Goal: Check status: Check status

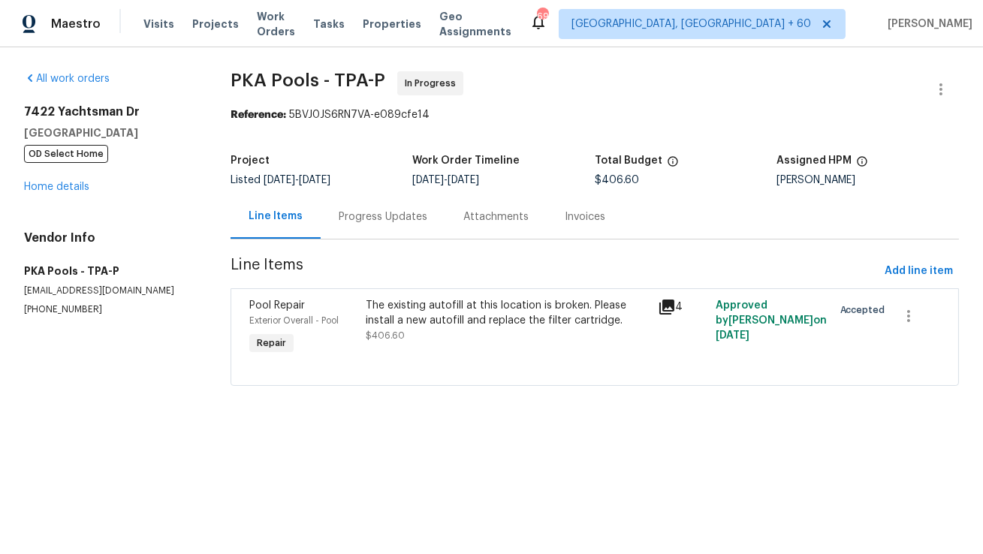
click at [382, 225] on div "Progress Updates" at bounding box center [383, 217] width 89 height 15
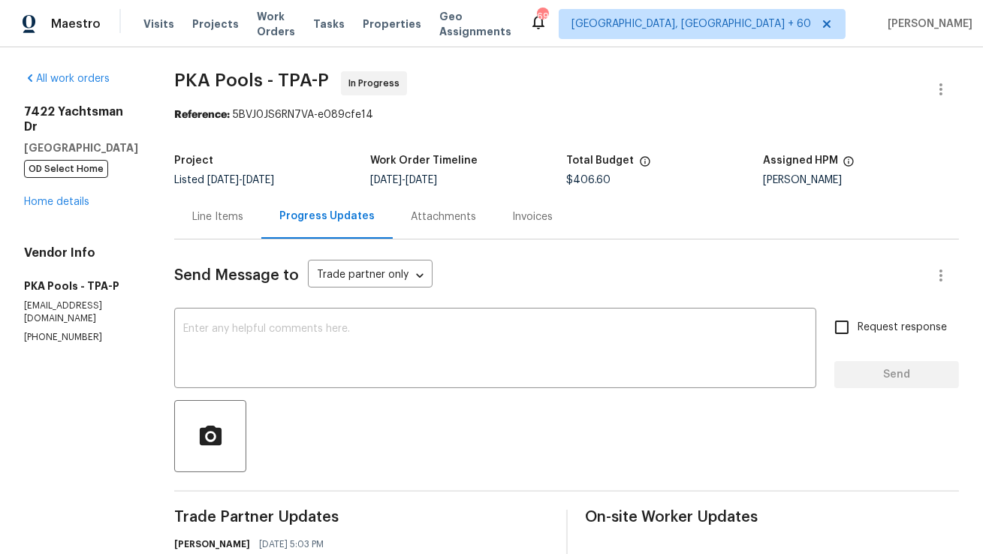
click at [195, 226] on div "Line Items" at bounding box center [217, 217] width 87 height 44
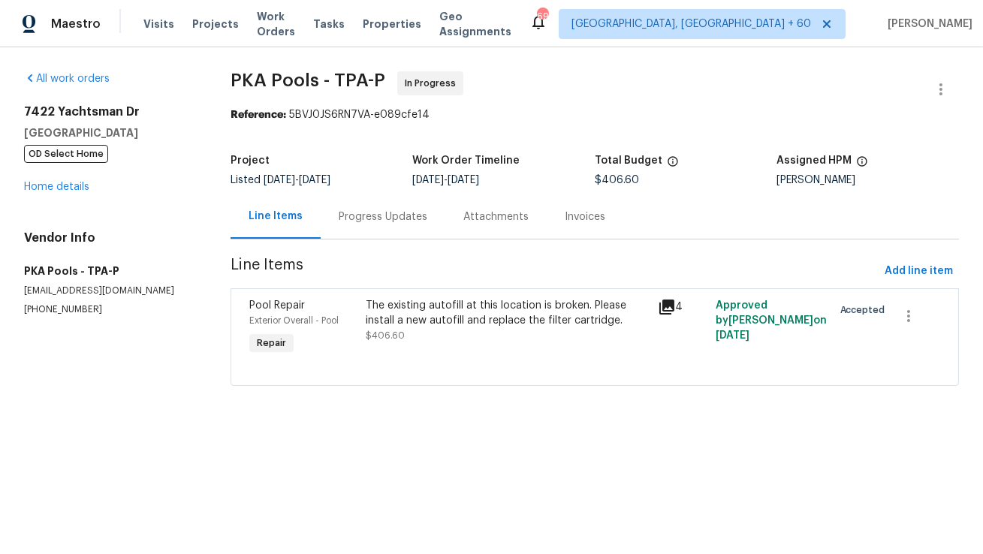
click at [345, 222] on div "Progress Updates" at bounding box center [383, 217] width 89 height 15
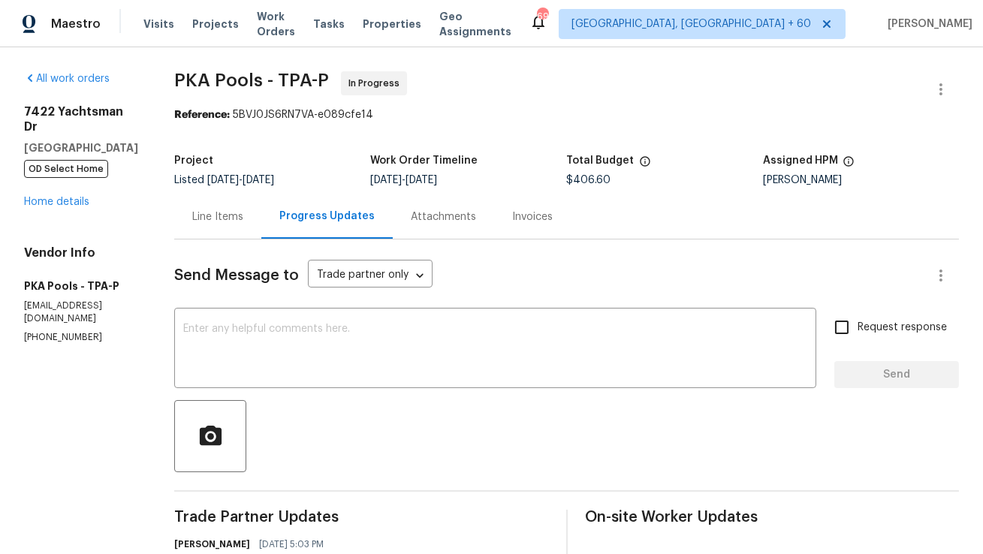
click at [235, 226] on div "Line Items" at bounding box center [217, 217] width 87 height 44
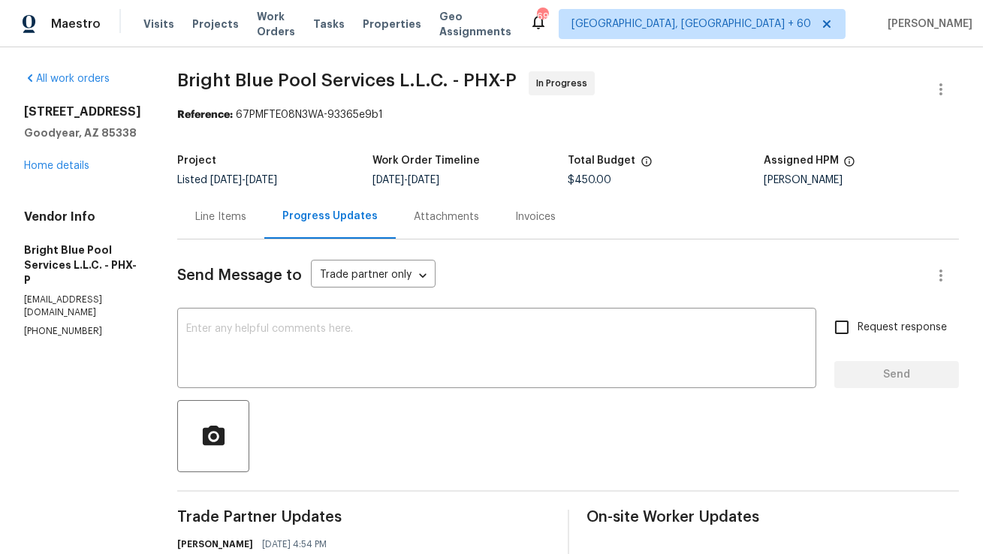
drag, startPoint x: 0, startPoint y: 0, endPoint x: 216, endPoint y: 232, distance: 316.8
click at [216, 232] on div "Line Items" at bounding box center [220, 217] width 87 height 44
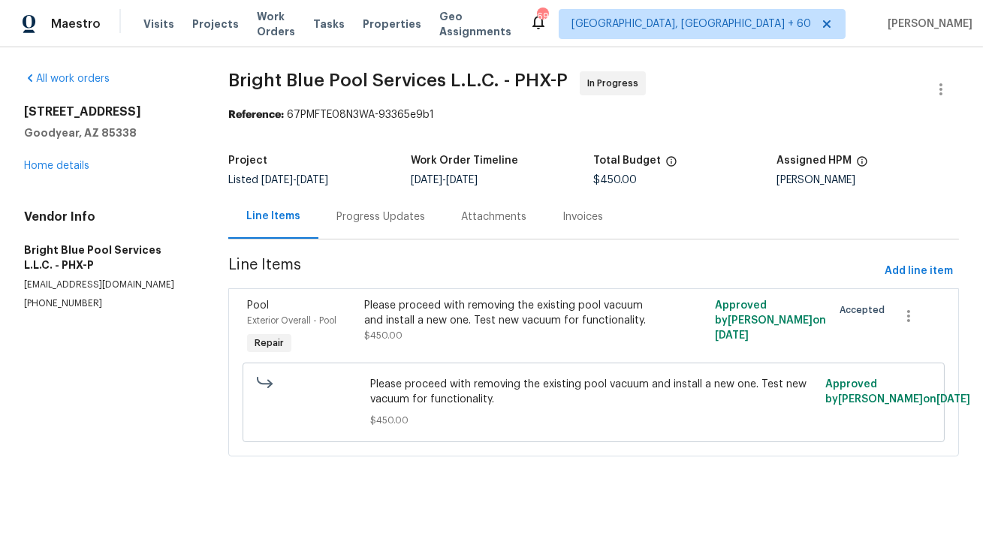
click at [391, 219] on div "Progress Updates" at bounding box center [381, 217] width 89 height 15
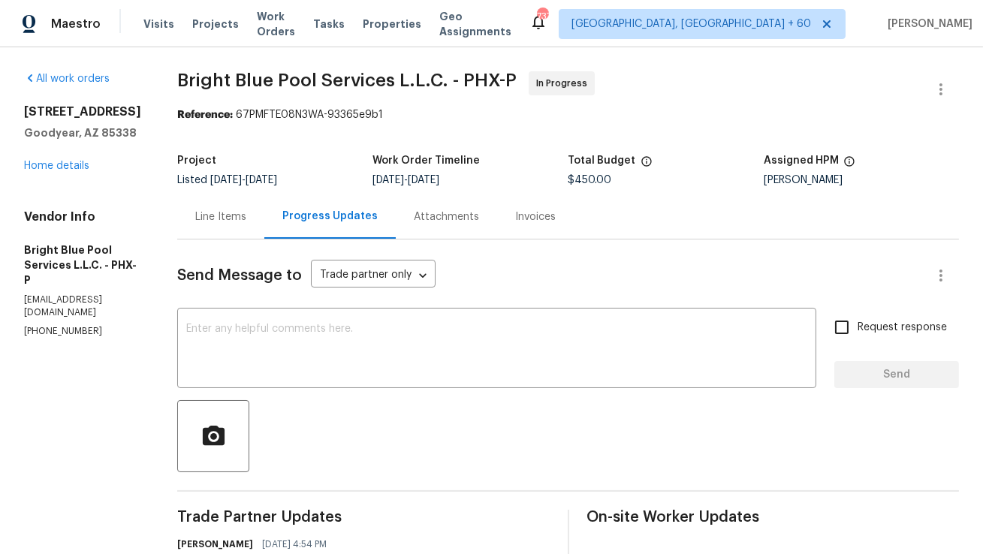
click at [225, 212] on div "Line Items" at bounding box center [220, 217] width 51 height 15
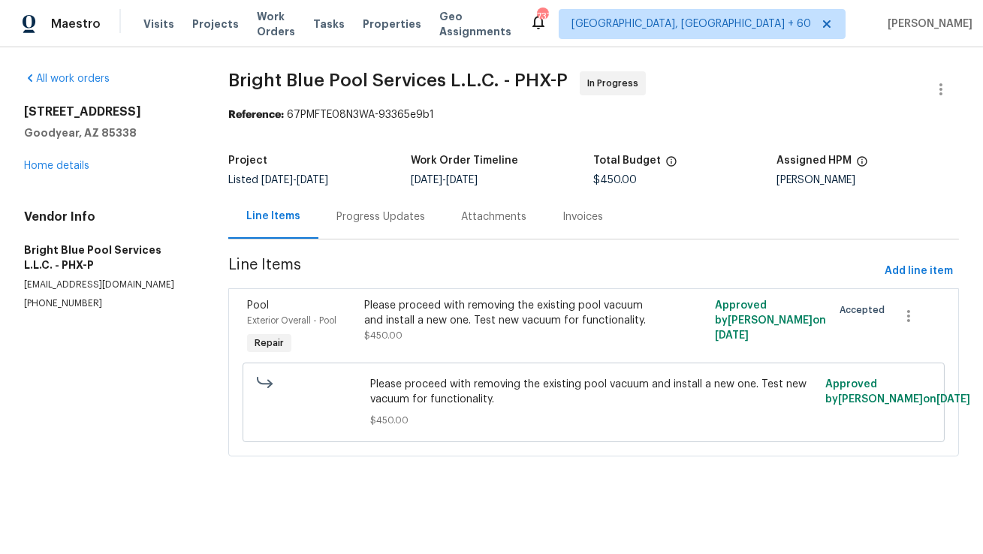
click at [357, 217] on div "Progress Updates" at bounding box center [381, 217] width 89 height 15
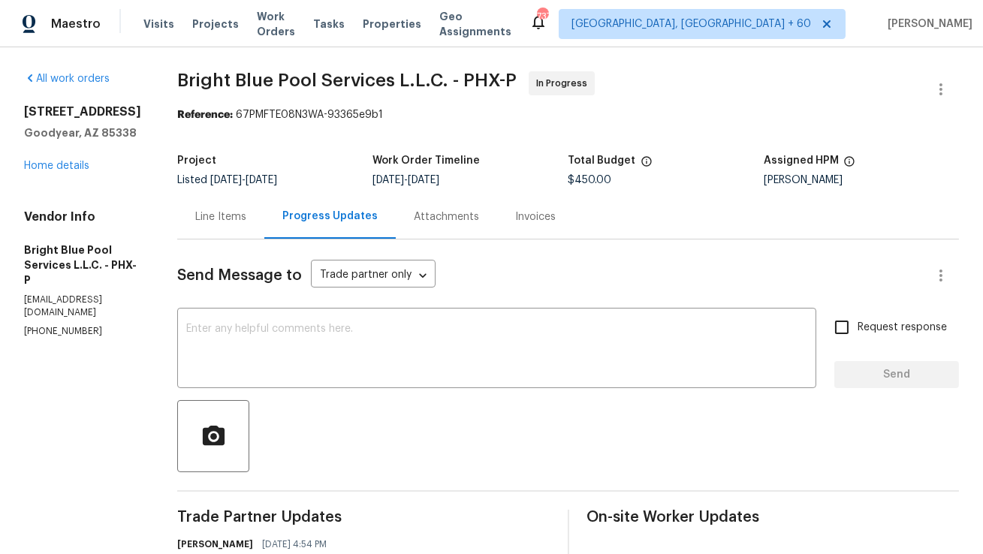
click at [223, 225] on div "Line Items" at bounding box center [220, 217] width 87 height 44
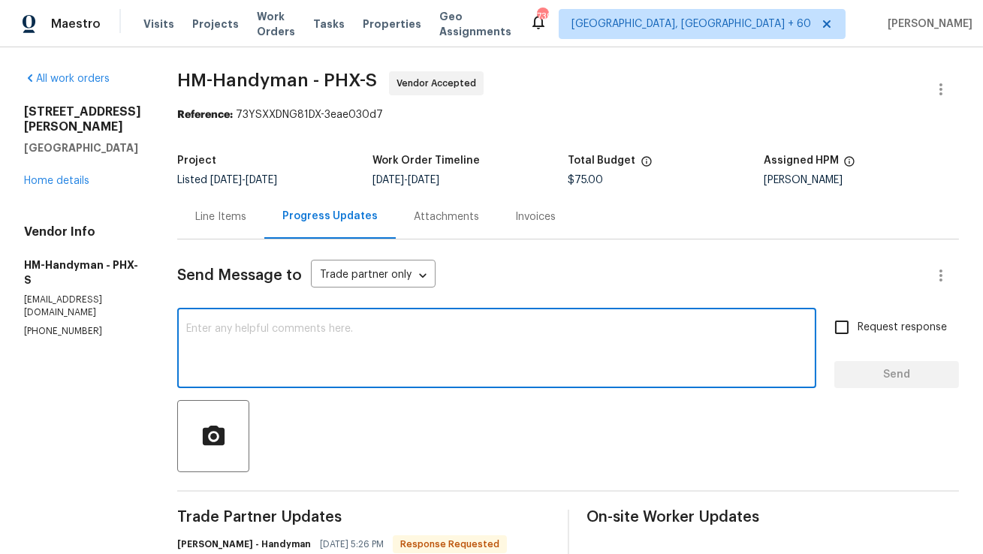
click at [337, 364] on textarea at bounding box center [496, 350] width 621 height 53
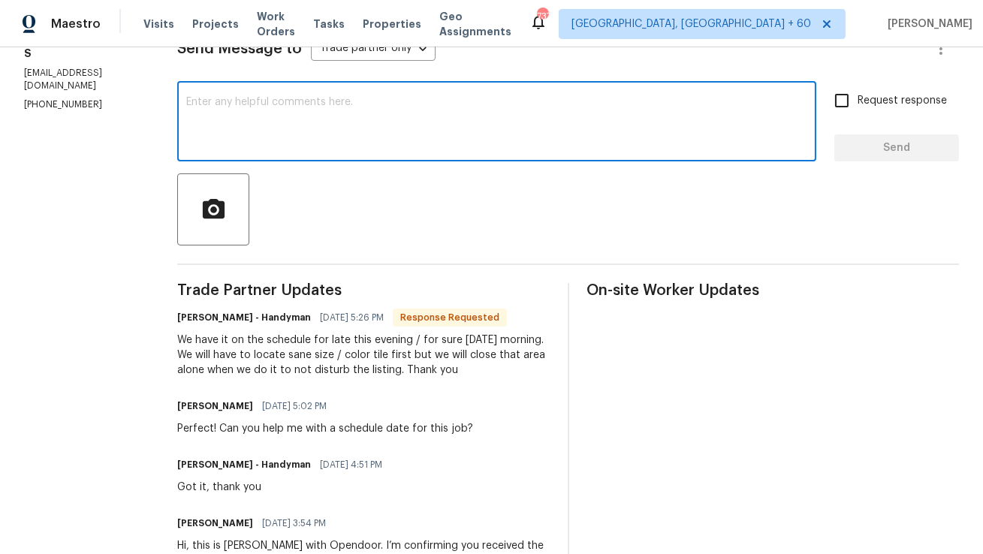
scroll to position [177, 0]
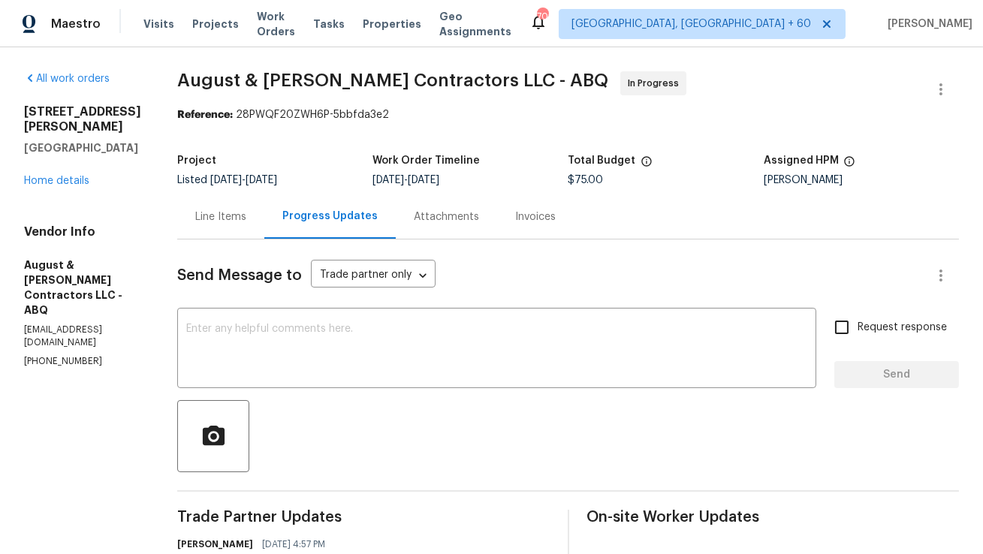
click at [228, 208] on div "Line Items" at bounding box center [220, 217] width 87 height 44
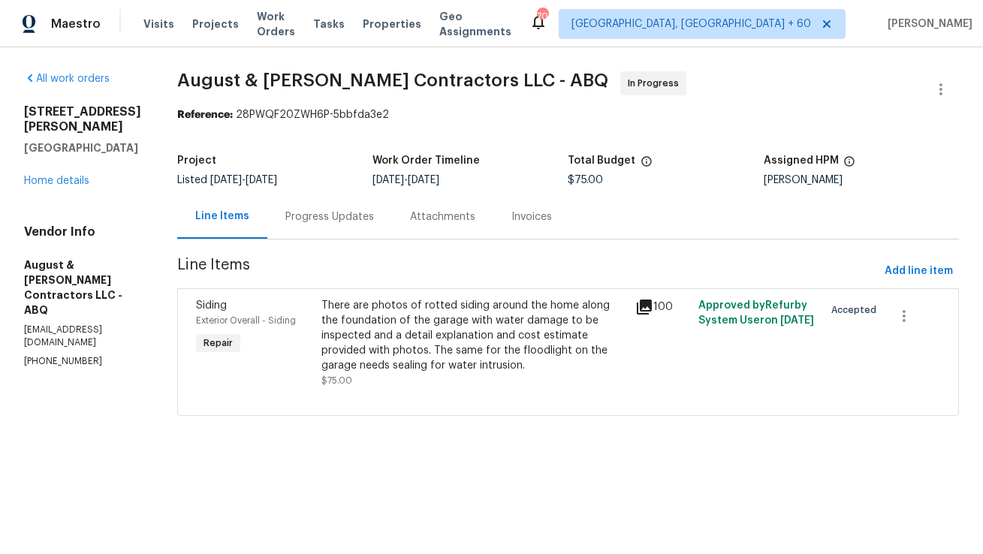
click at [364, 223] on div "Progress Updates" at bounding box center [329, 217] width 89 height 15
